Goal: Task Accomplishment & Management: Complete application form

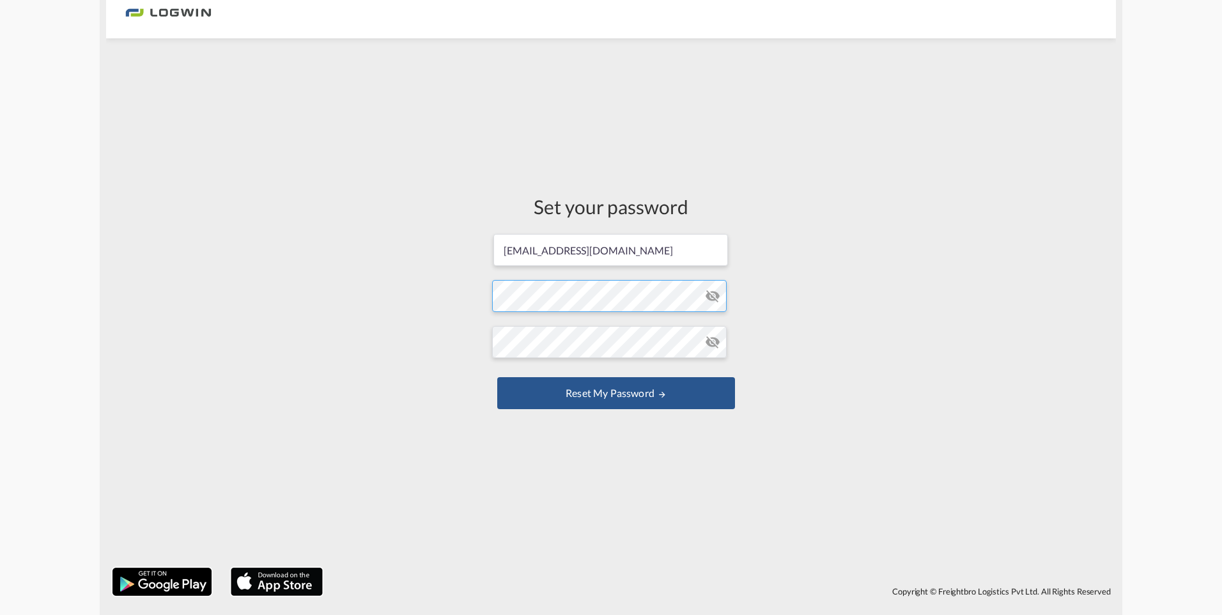
click at [573, 294] on form "[EMAIL_ADDRESS][DOMAIN_NAME] Password must contain the following: A special cha…" at bounding box center [611, 323] width 238 height 180
click at [497, 377] on button "Reset my password" at bounding box center [616, 393] width 238 height 32
click at [616, 399] on button "Reset my password" at bounding box center [616, 393] width 238 height 32
click at [713, 299] on md-icon "icon-eye-off" at bounding box center [712, 295] width 15 height 15
click at [717, 341] on md-icon "icon-eye-off" at bounding box center [712, 341] width 15 height 15
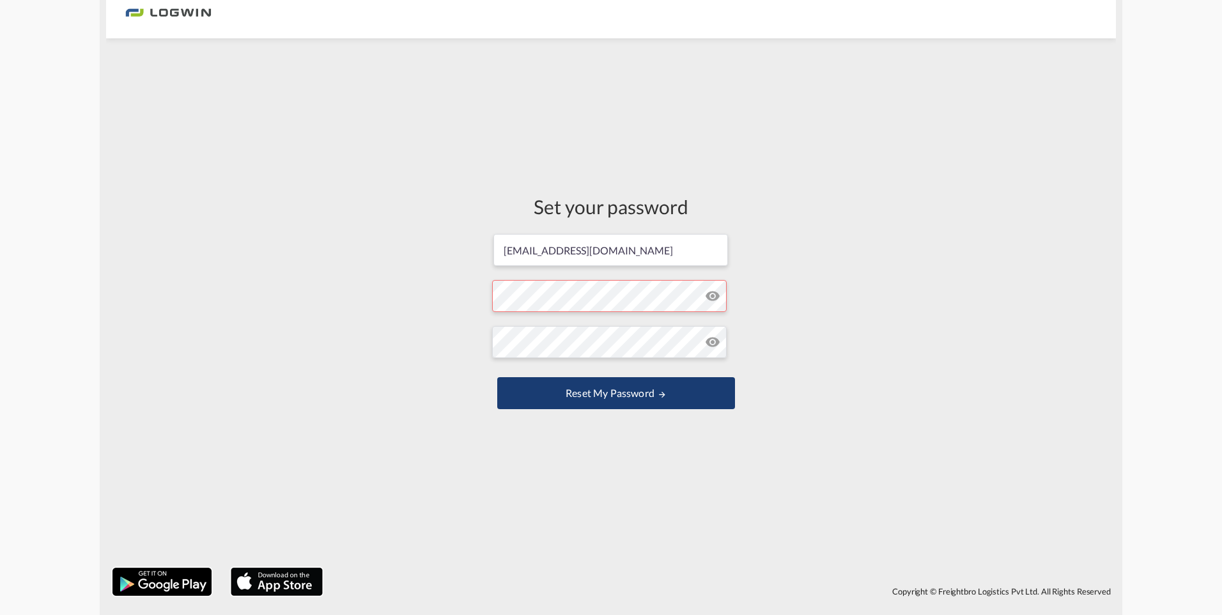
click at [613, 394] on button "Reset my password" at bounding box center [616, 393] width 238 height 32
click at [530, 430] on div "Set your password [EMAIL_ADDRESS][DOMAIN_NAME] Password must contain the follow…" at bounding box center [611, 303] width 257 height 516
click at [603, 392] on button "Reset my password" at bounding box center [616, 393] width 238 height 32
click at [712, 298] on md-icon "icon-eye-off" at bounding box center [712, 295] width 15 height 15
click at [709, 345] on md-icon "icon-eye-off" at bounding box center [712, 341] width 15 height 15
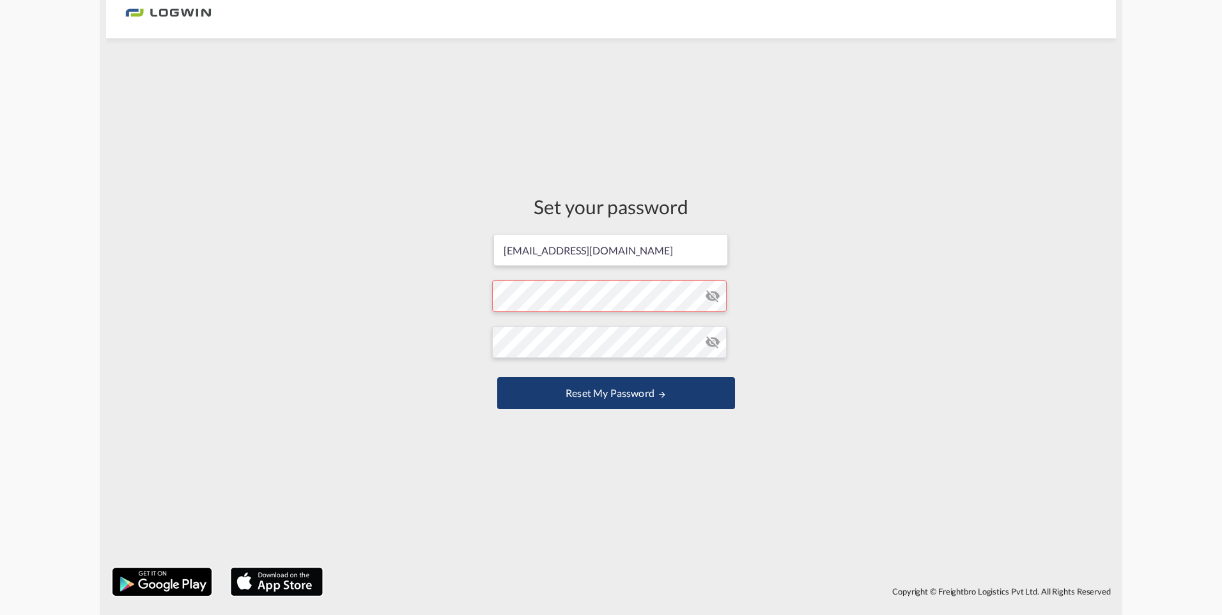
click at [572, 396] on button "Reset my password" at bounding box center [616, 393] width 238 height 32
click at [573, 299] on form "[EMAIL_ADDRESS][DOMAIN_NAME] Password must contain the following: A special cha…" at bounding box center [611, 323] width 238 height 180
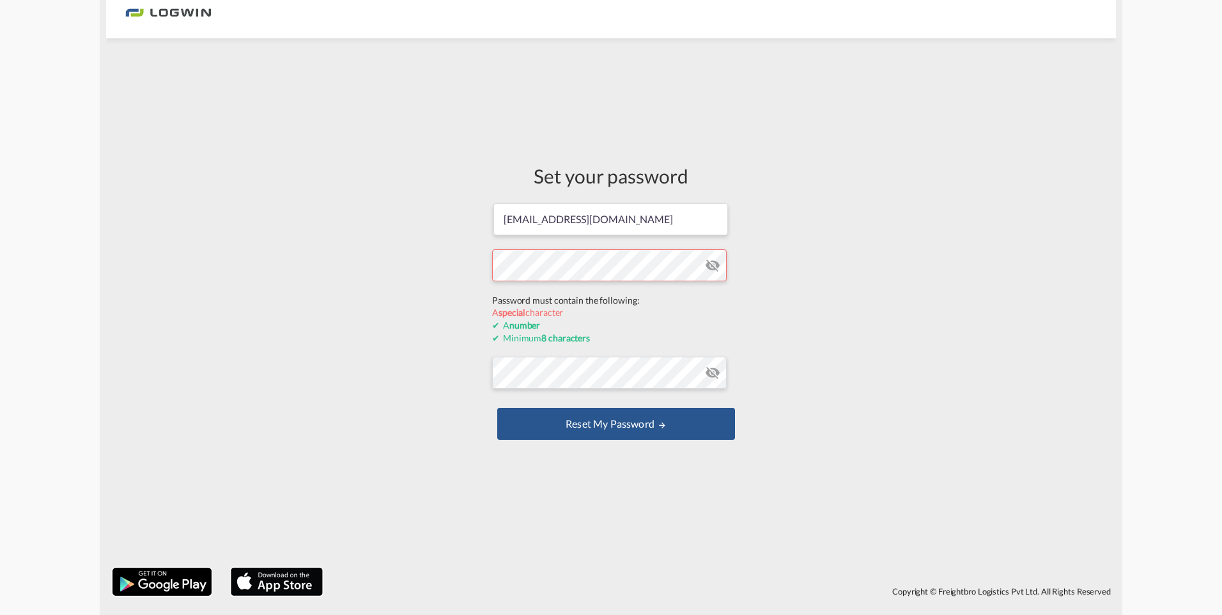
click at [837, 300] on div "Set your password [EMAIL_ADDRESS][DOMAIN_NAME] Password must contain the follow…" at bounding box center [611, 303] width 1010 height 516
click at [632, 297] on form "[EMAIL_ADDRESS][DOMAIN_NAME] Password must contain the following: A special cha…" at bounding box center [611, 323] width 238 height 242
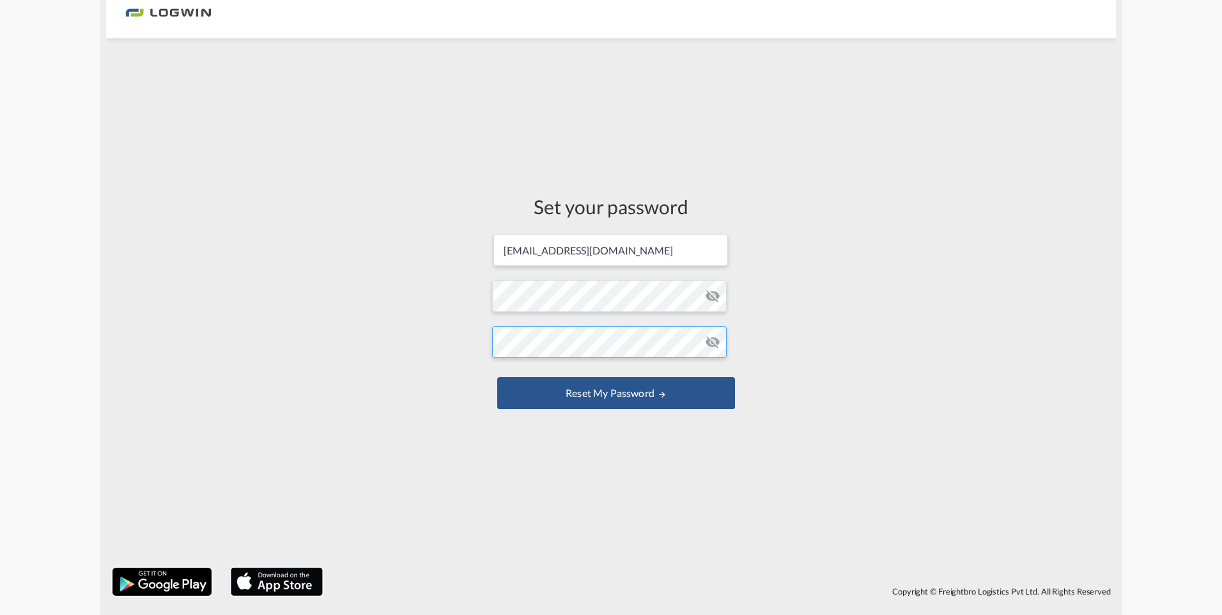
click at [623, 373] on form "[EMAIL_ADDRESS][DOMAIN_NAME] Password must contain the following: A special cha…" at bounding box center [611, 323] width 238 height 180
click at [613, 397] on button "Reset my password" at bounding box center [616, 393] width 238 height 32
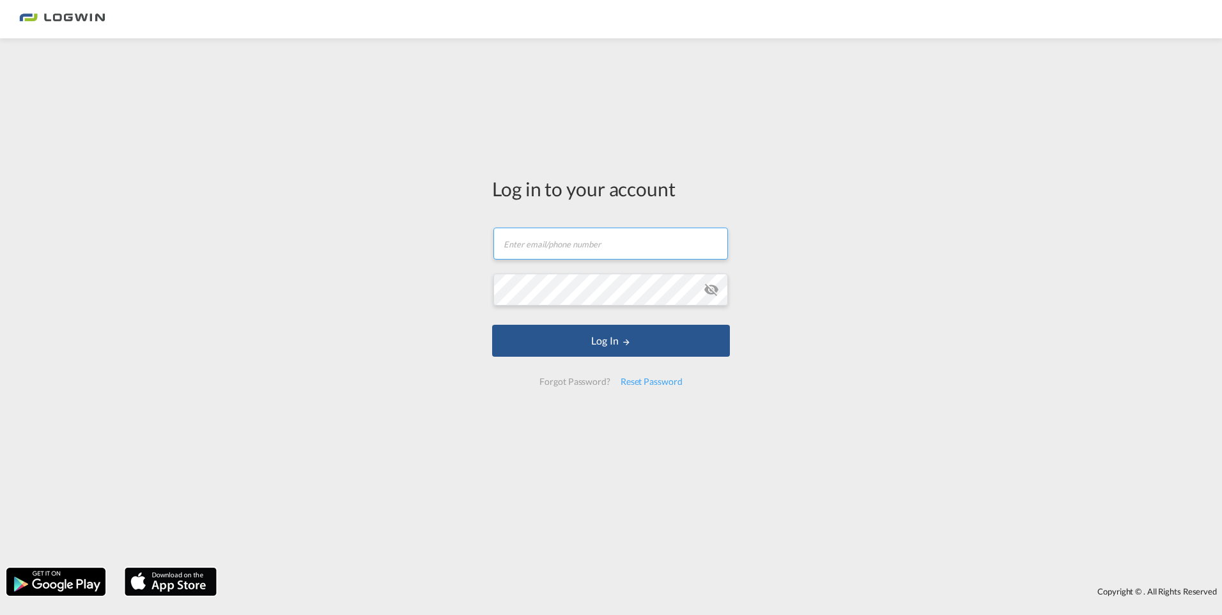
type input "[EMAIL_ADDRESS][DOMAIN_NAME]"
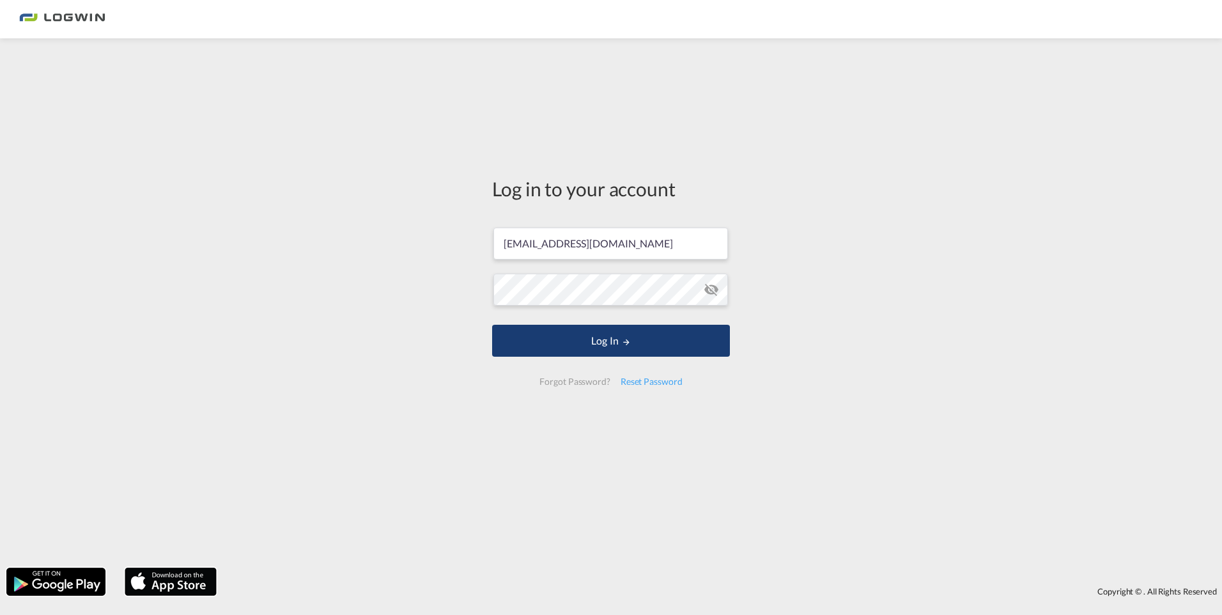
click at [619, 336] on button "Log In" at bounding box center [611, 341] width 238 height 32
